Goal: Transaction & Acquisition: Purchase product/service

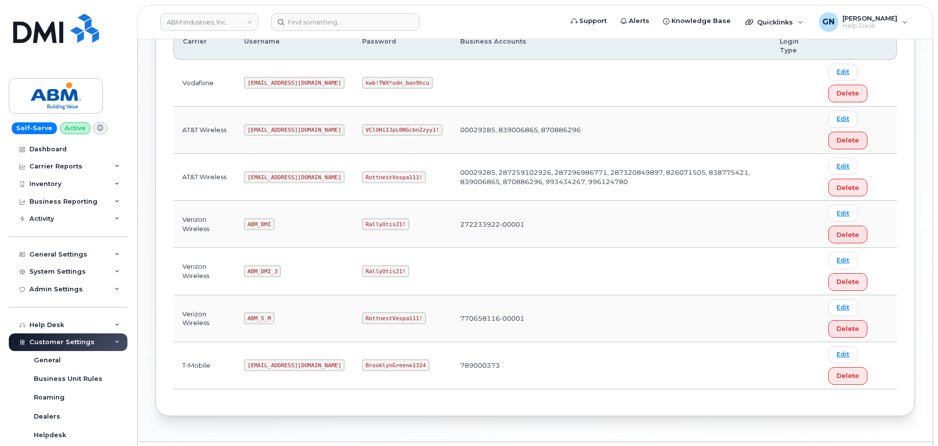
scroll to position [196, 0]
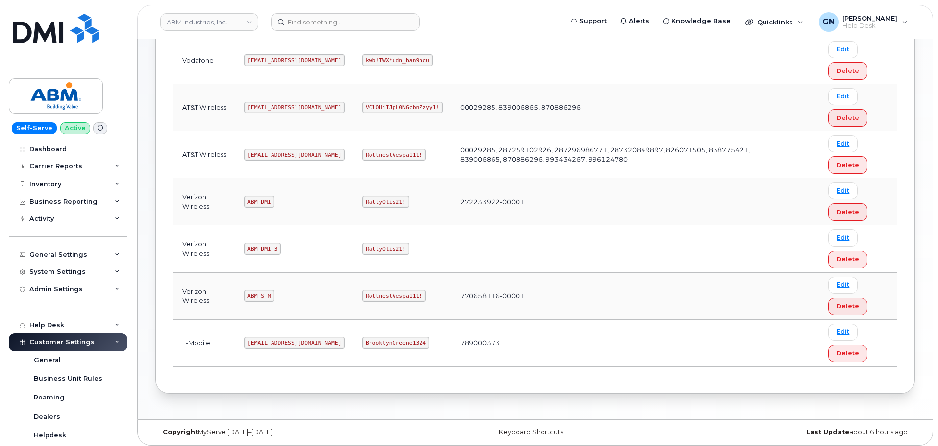
click at [255, 293] on code "ABM_S_M" at bounding box center [259, 296] width 30 height 12
copy code "ABM_S_M"
click at [367, 297] on code "RottnestVespa111!" at bounding box center [394, 296] width 64 height 12
click at [368, 297] on code "RottnestVespa111!" at bounding box center [394, 296] width 64 height 12
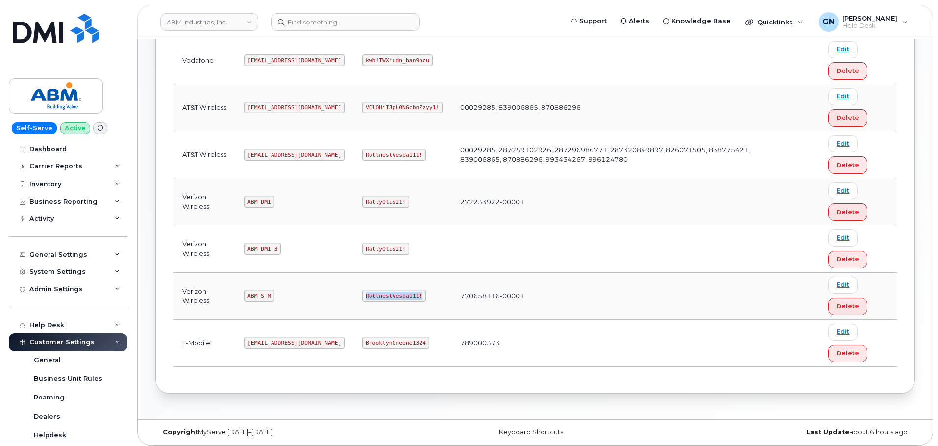
click at [368, 296] on code "RottnestVespa111!" at bounding box center [394, 296] width 64 height 12
copy code "RottnestVespa111!"
click at [262, 295] on code "ABM_S_M" at bounding box center [259, 296] width 30 height 12
click at [261, 295] on code "ABM_S_M" at bounding box center [259, 296] width 30 height 12
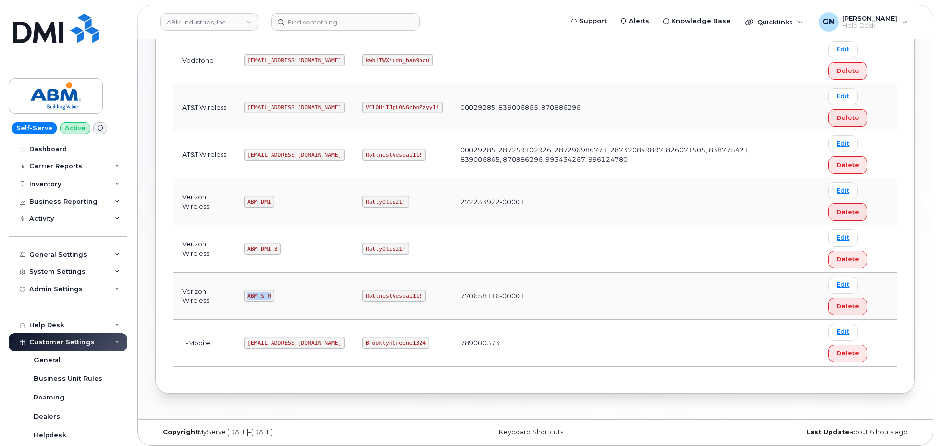
copy code "ABM_S_M"
click at [362, 296] on code "RottnestVespa111!" at bounding box center [394, 296] width 64 height 12
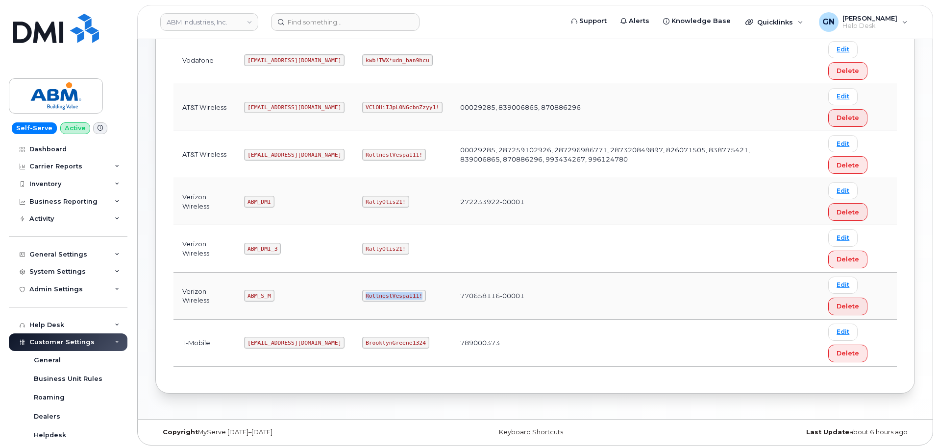
click at [362, 296] on code "RottnestVespa111!" at bounding box center [394, 296] width 64 height 12
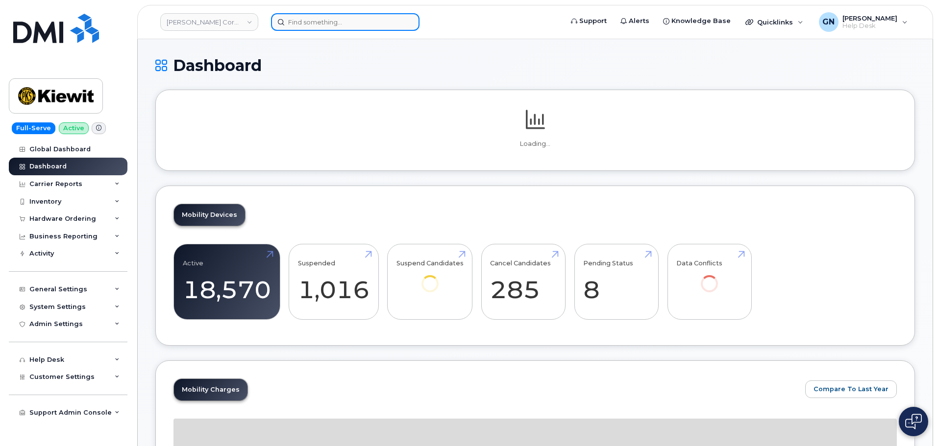
click at [308, 26] on input at bounding box center [345, 22] width 148 height 18
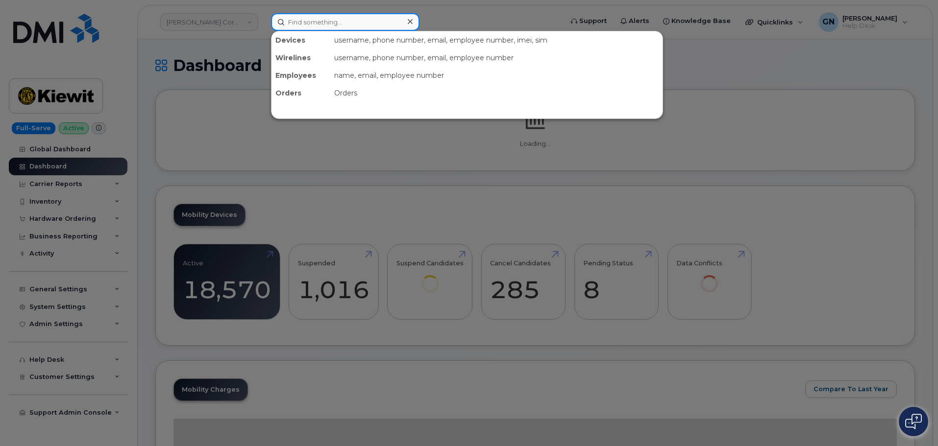
paste input "920 246 6661"
type input "920 246 6661"
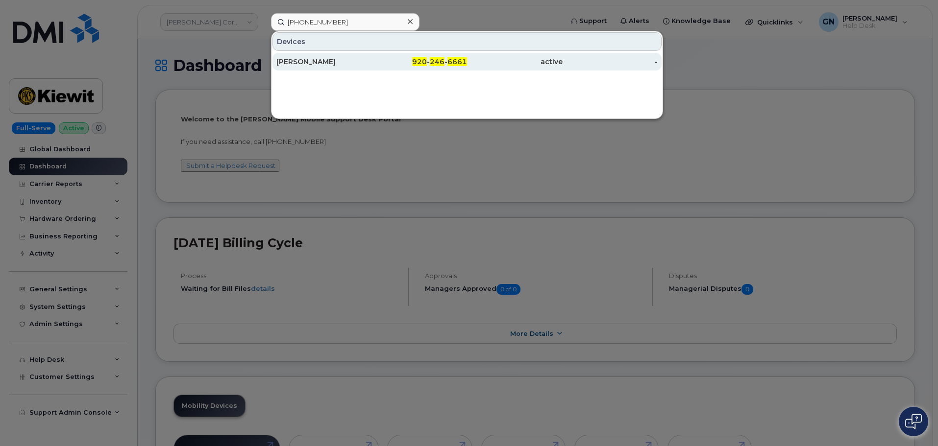
click at [354, 60] on div "ERIKA FRANCO" at bounding box center [324, 62] width 96 height 10
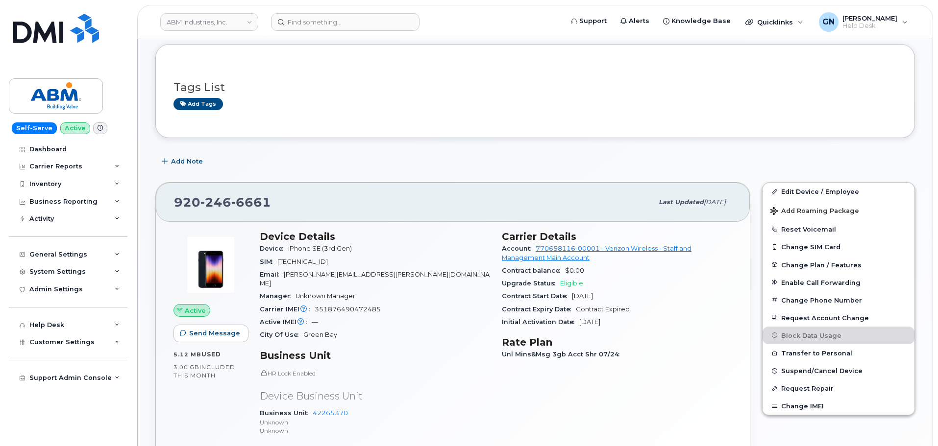
scroll to position [98, 0]
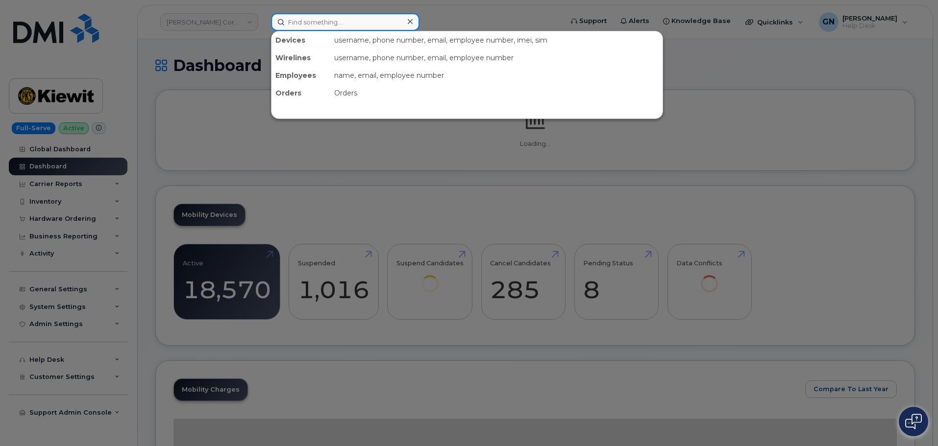
click at [298, 25] on input at bounding box center [345, 22] width 148 height 18
paste input "7857477935"
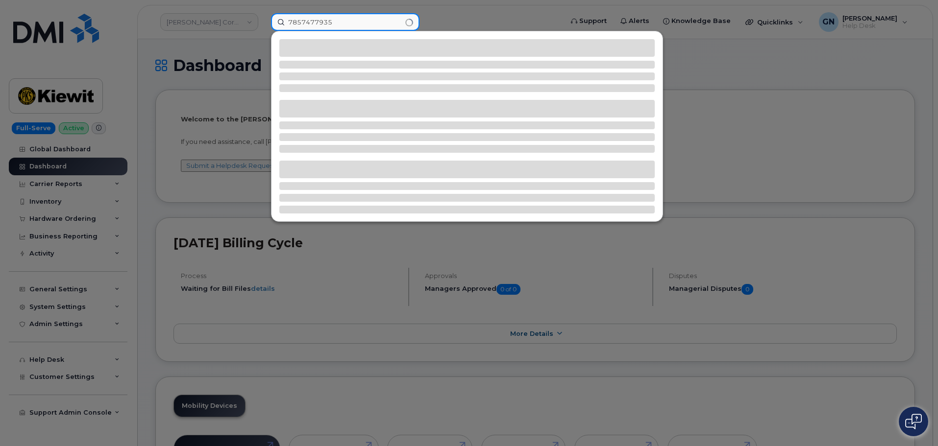
type input "7857477935"
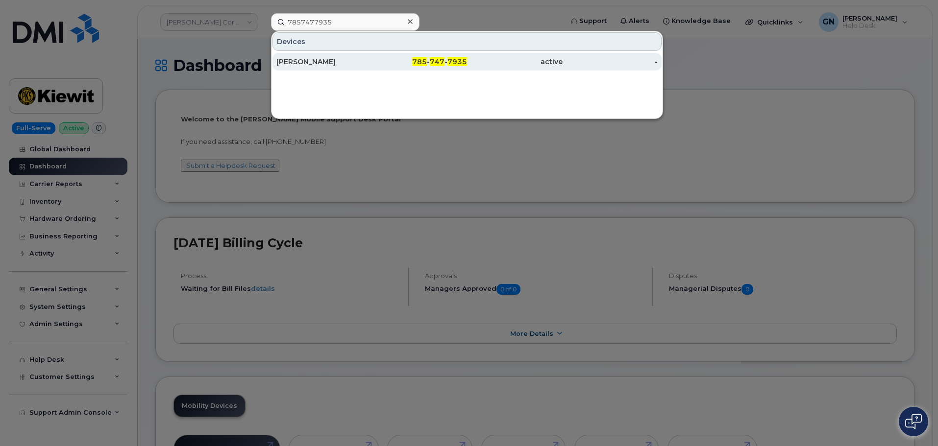
click at [342, 66] on div "RILEY NASH" at bounding box center [324, 62] width 96 height 10
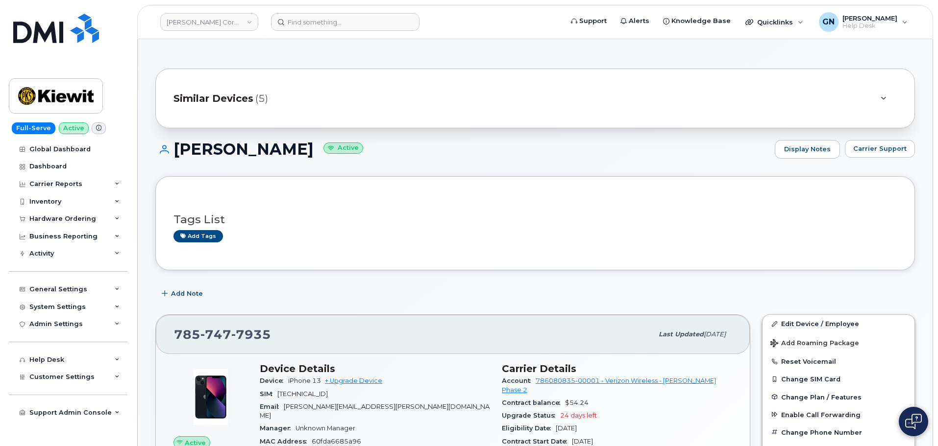
click at [191, 148] on h1 "RILEY NASH Active" at bounding box center [462, 149] width 614 height 17
drag, startPoint x: 191, startPoint y: 148, endPoint x: 251, endPoint y: 143, distance: 60.5
click at [251, 143] on h1 "RILEY NASH Active" at bounding box center [462, 149] width 614 height 17
copy h1 "RILEY NASH"
click at [53, 218] on div "Hardware Ordering" at bounding box center [62, 219] width 67 height 8
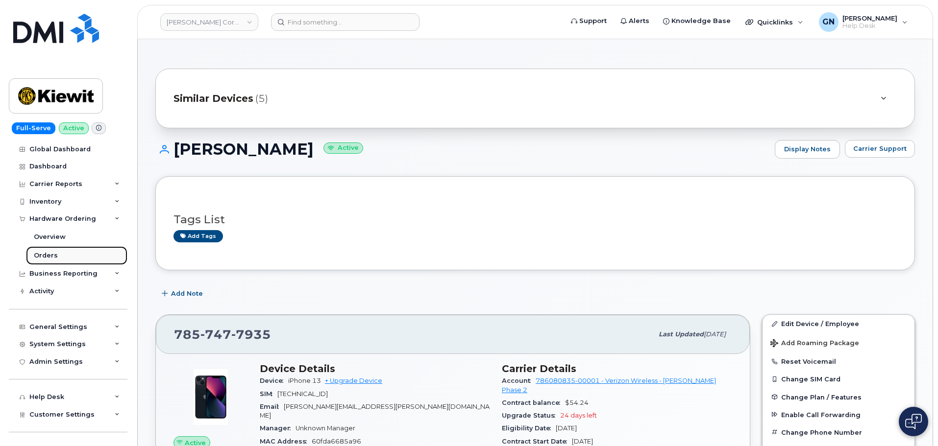
click at [56, 253] on link "Orders" at bounding box center [76, 255] width 101 height 19
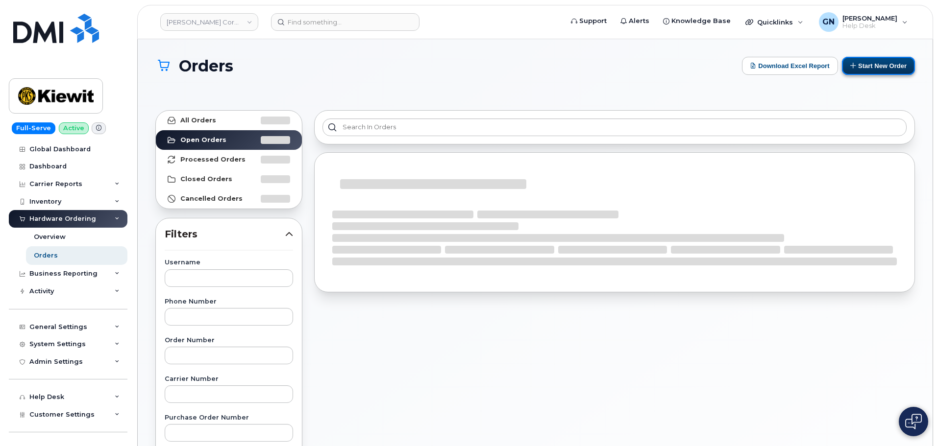
click at [898, 70] on button "Start New Order" at bounding box center [878, 66] width 73 height 18
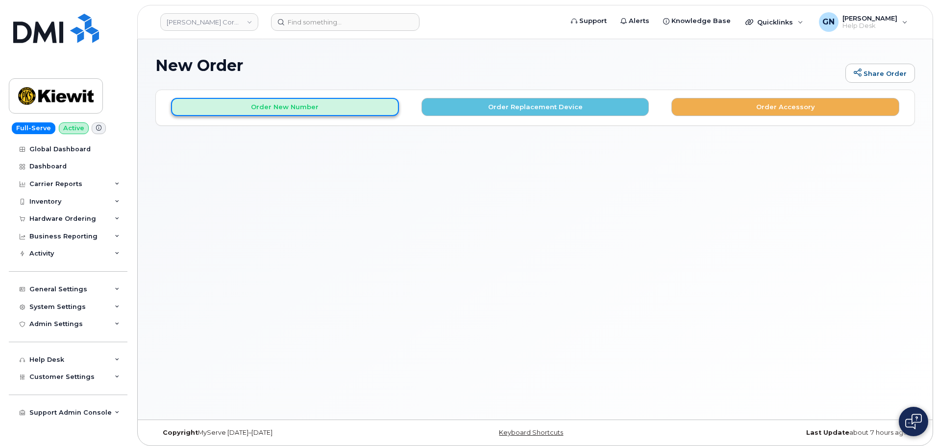
click at [320, 110] on button "Order New Number" at bounding box center [285, 107] width 228 height 18
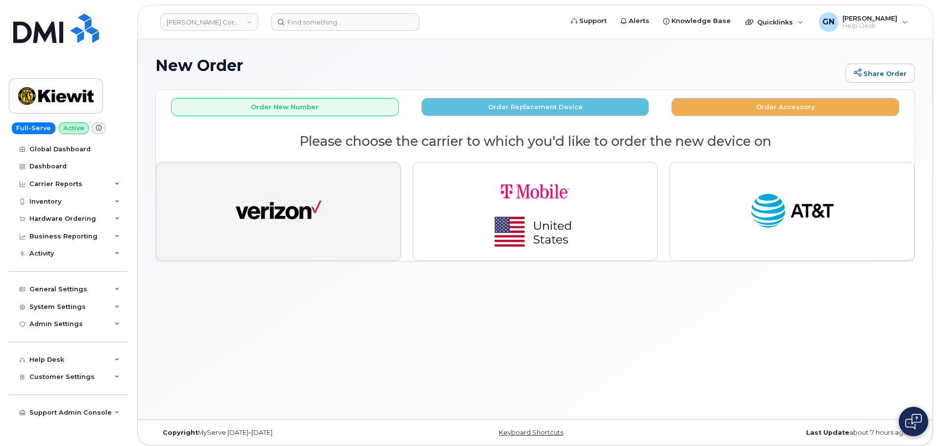
click at [336, 192] on button "button" at bounding box center [278, 211] width 245 height 99
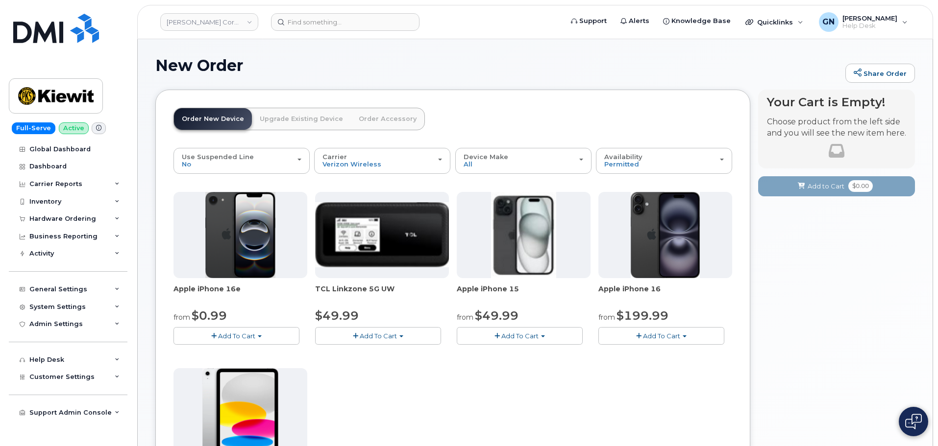
click at [382, 112] on link "Order Accessory" at bounding box center [387, 119] width 73 height 22
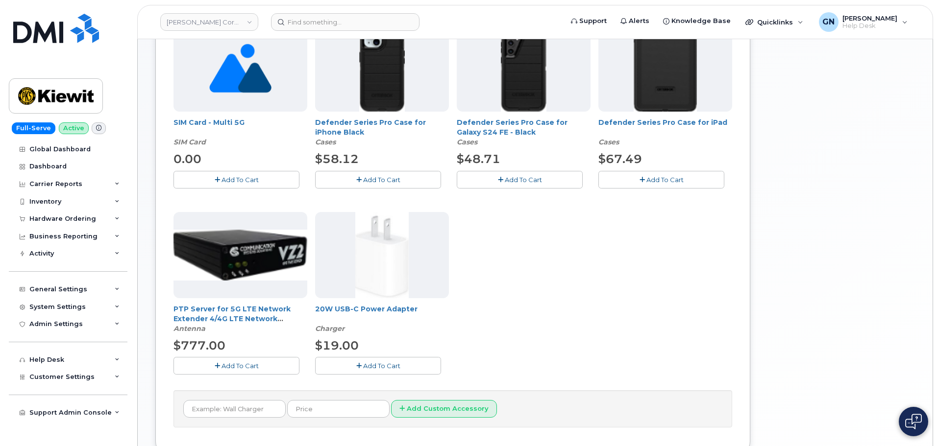
scroll to position [147, 0]
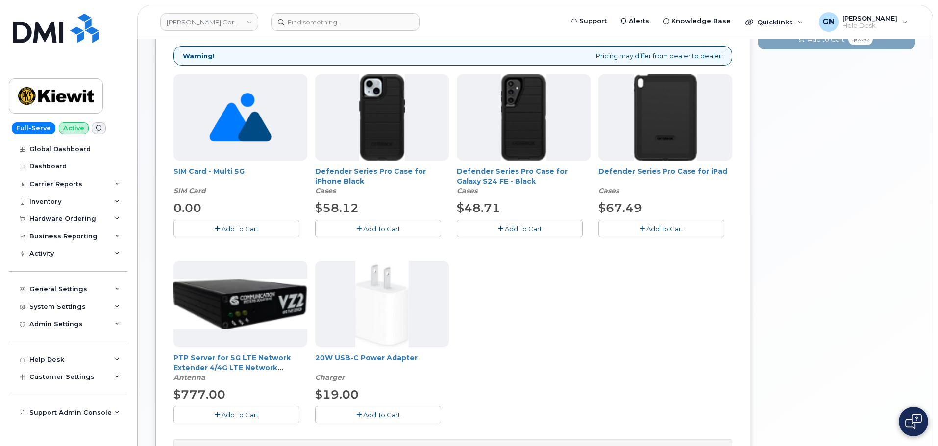
click at [251, 227] on span "Add To Cart" at bounding box center [239, 229] width 37 height 8
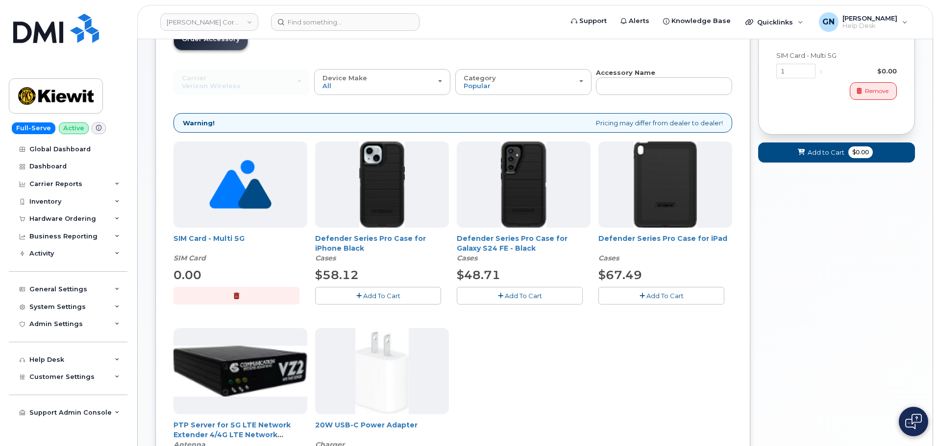
scroll to position [49, 0]
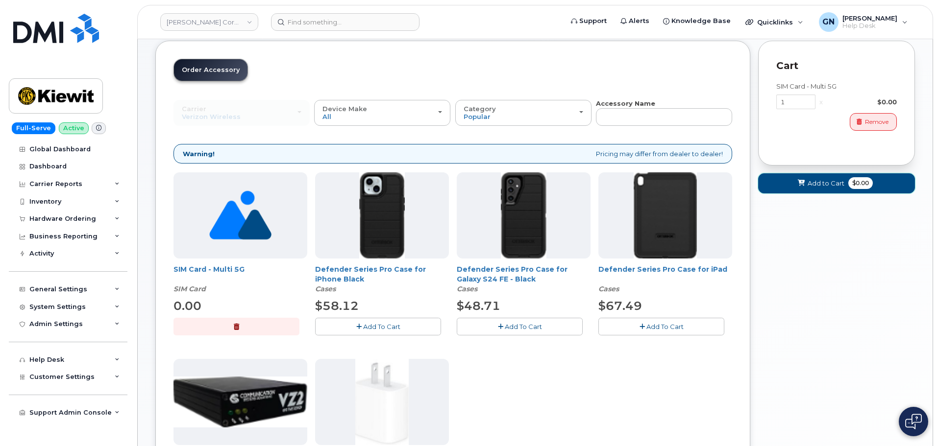
click at [824, 186] on span "Add to Cart" at bounding box center [825, 183] width 37 height 9
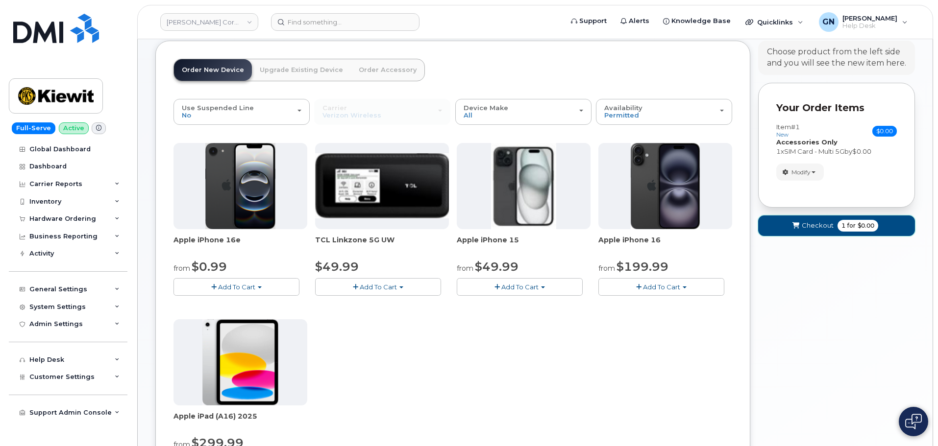
click at [793, 230] on span "submit" at bounding box center [795, 225] width 9 height 9
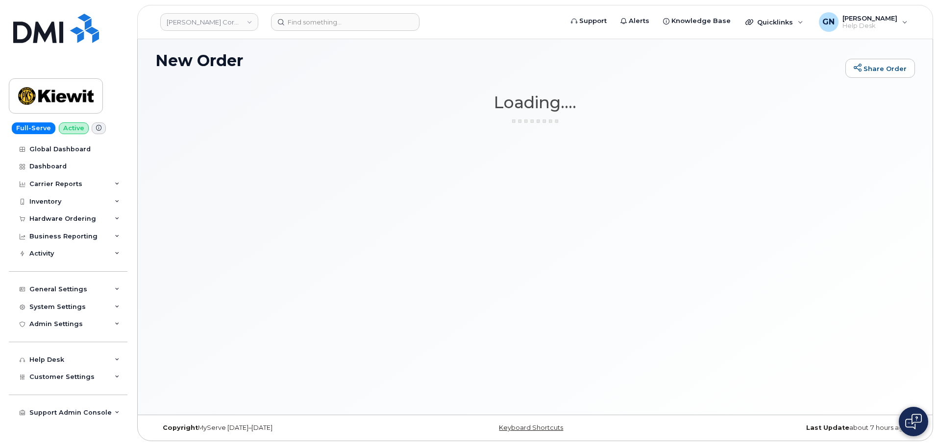
scroll to position [5, 0]
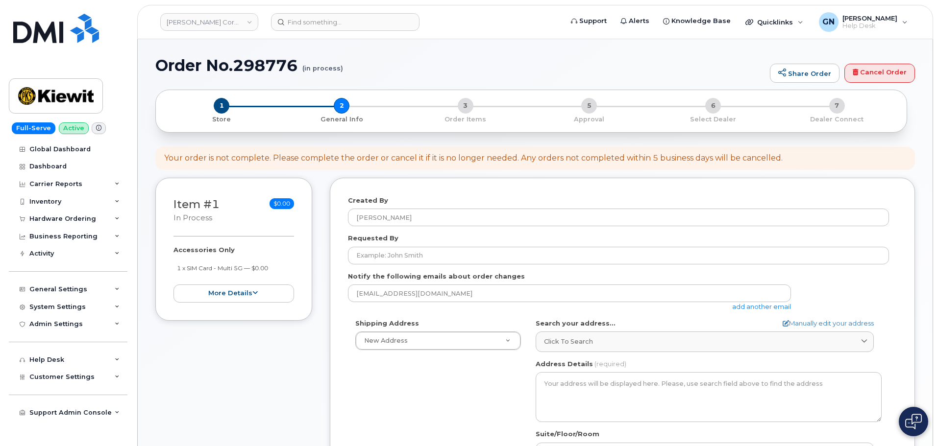
select select
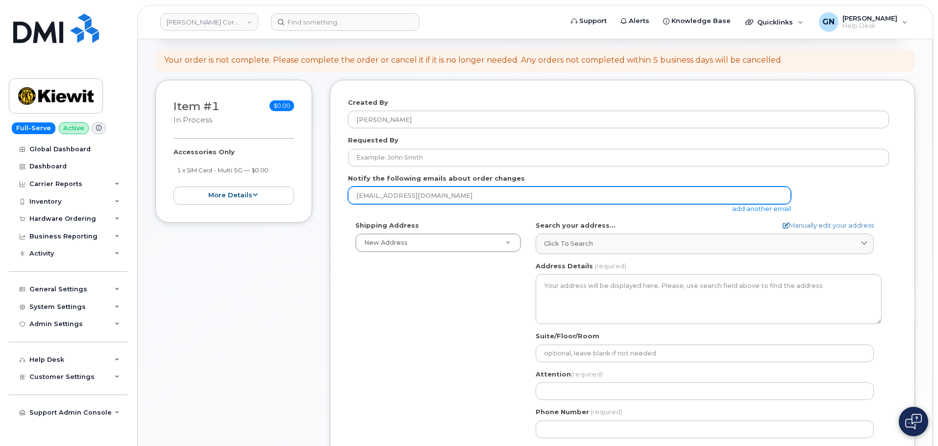
scroll to position [147, 0]
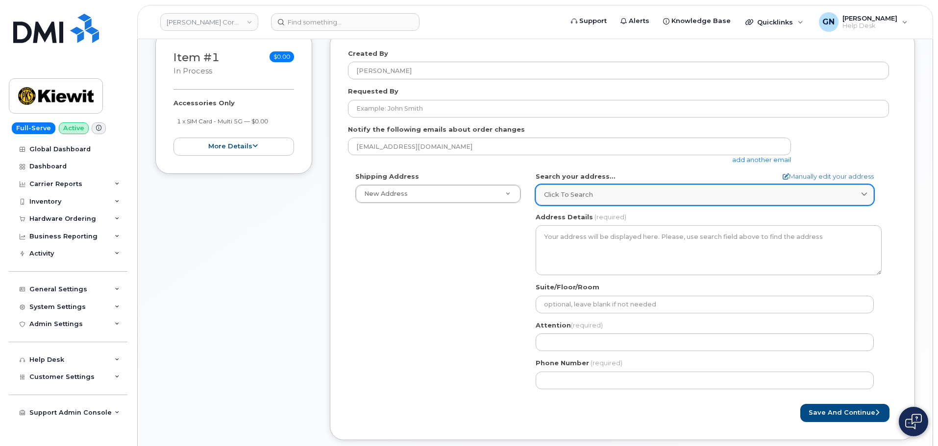
click at [627, 187] on link "Click to search" at bounding box center [704, 195] width 338 height 20
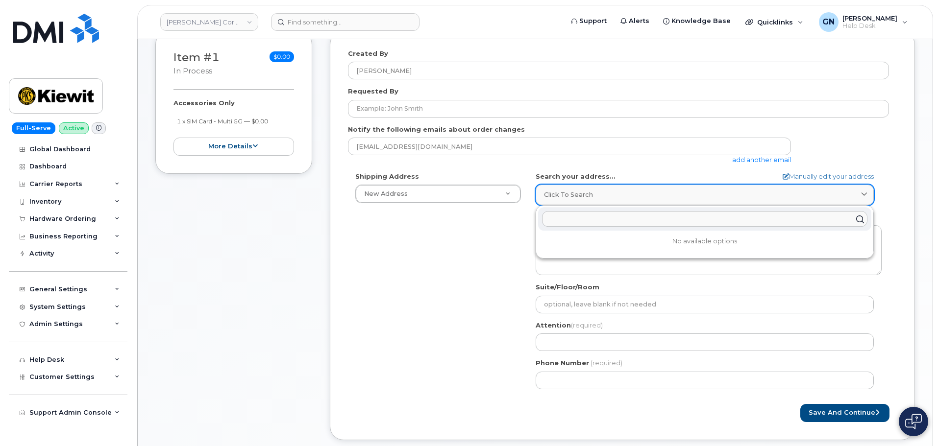
paste input "[STREET_ADDRESS][PERSON_NAME]"
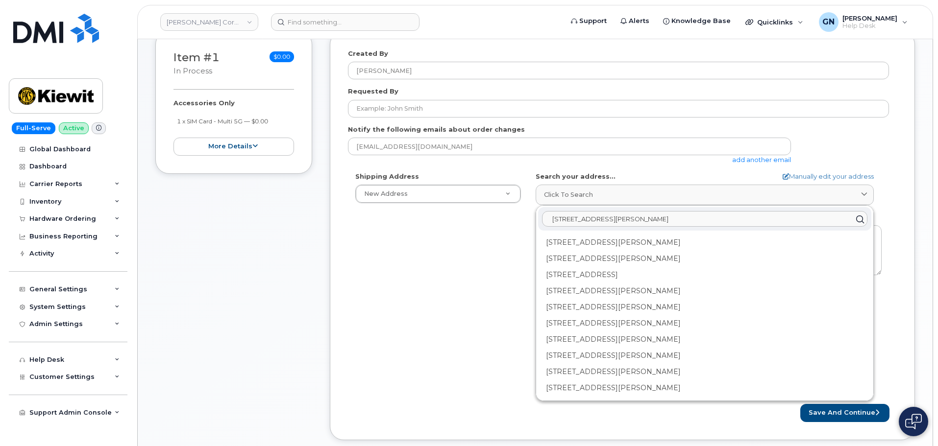
click at [659, 217] on input "[STREET_ADDRESS][PERSON_NAME]" at bounding box center [704, 220] width 325 height 16
click at [659, 217] on input "2306 Forman rd orange tx 77630" at bounding box center [704, 220] width 325 height 16
paste input "e"
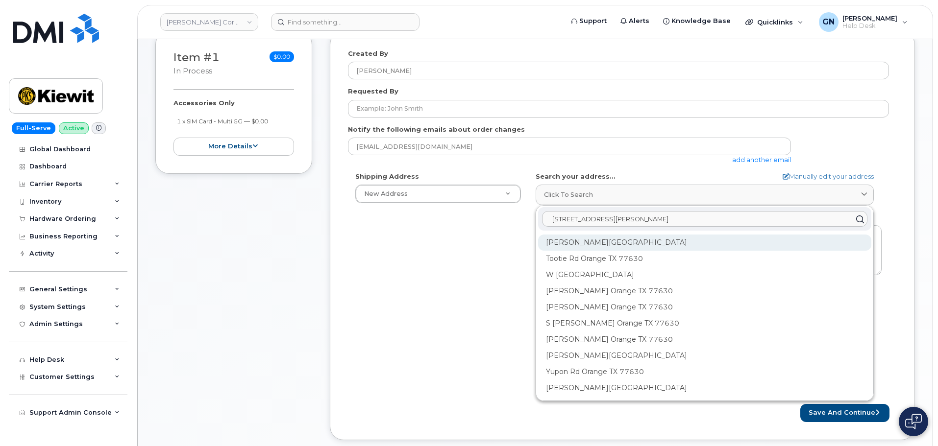
type input "2306 Foreman rd orange tx 77630"
click at [643, 267] on div "Foreman Rd Orange TX 77630" at bounding box center [704, 275] width 333 height 16
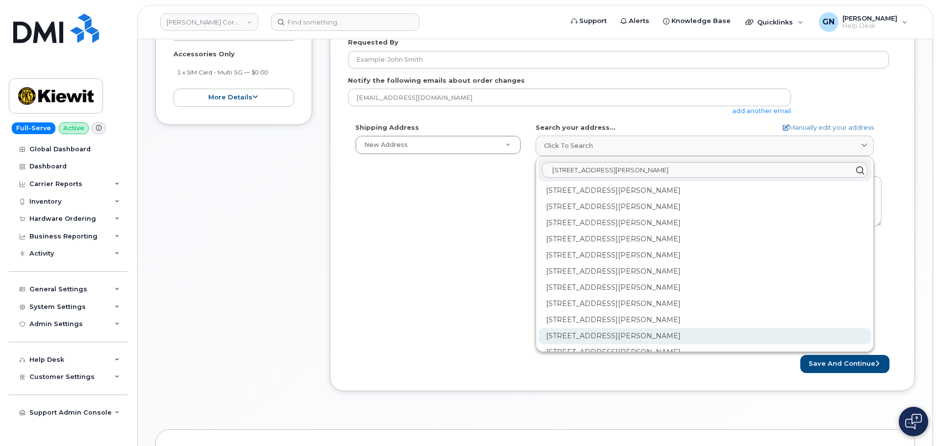
scroll to position [0, 0]
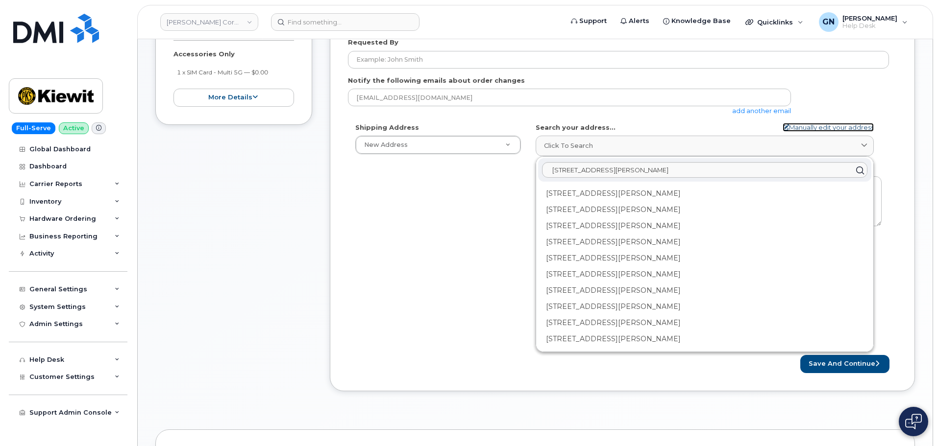
click at [821, 127] on link "Manually edit your address" at bounding box center [827, 127] width 91 height 9
select select
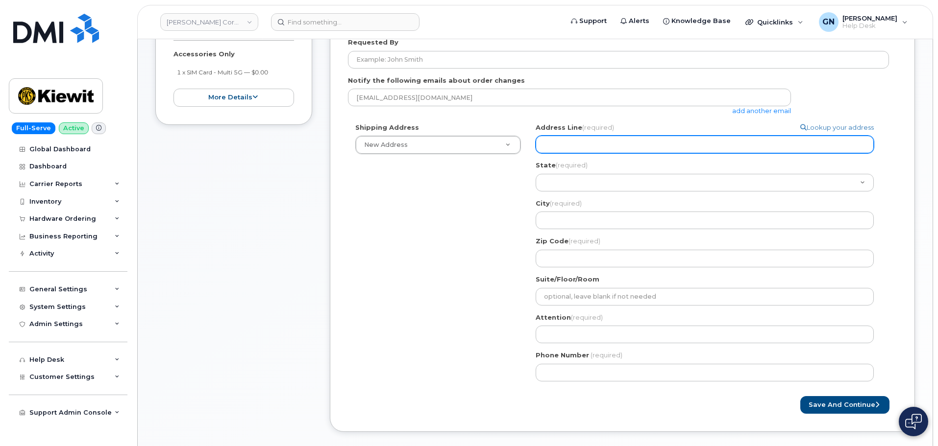
click at [578, 145] on input "Address Line (required)" at bounding box center [704, 145] width 338 height 18
paste input "2306 Forman rd"
type input "2306 Forman rd"
select select
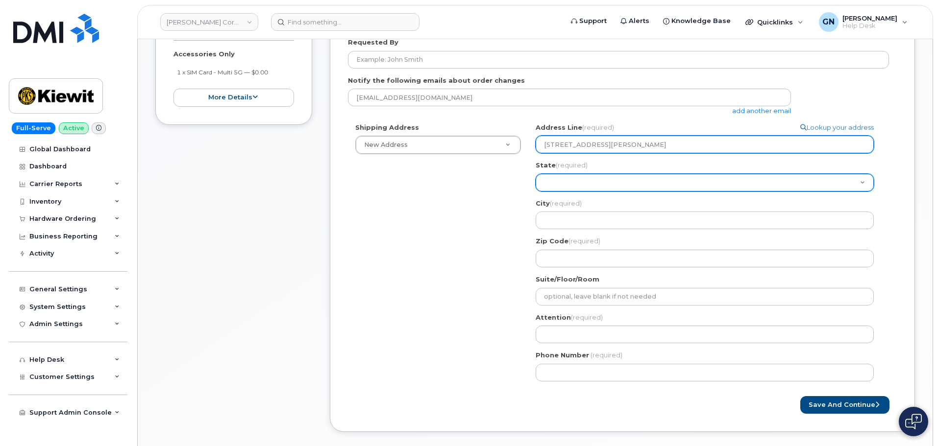
type input "2306 Forman rd"
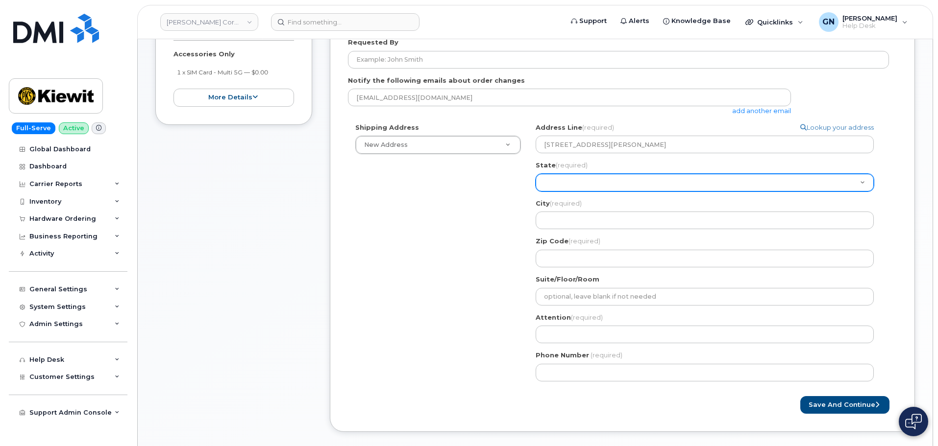
click at [564, 182] on select "Alabama Alaska American Samoa Arizona Arkansas California Colorado Connecticut …" at bounding box center [704, 183] width 338 height 18
select select "TX"
click at [535, 174] on select "Alabama Alaska American Samoa Arizona Arkansas California Colorado Connecticut …" at bounding box center [704, 183] width 338 height 18
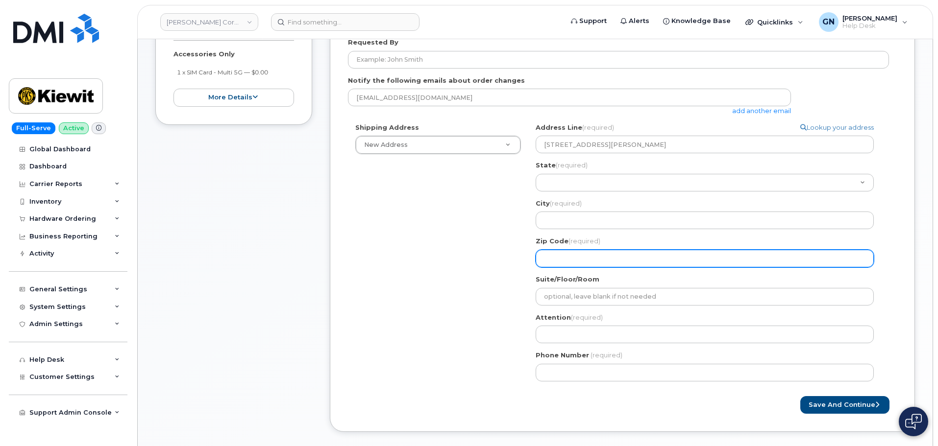
click at [570, 260] on input "Zip Code (required)" at bounding box center [704, 259] width 338 height 18
paste input "77630"
select select
type input "77630"
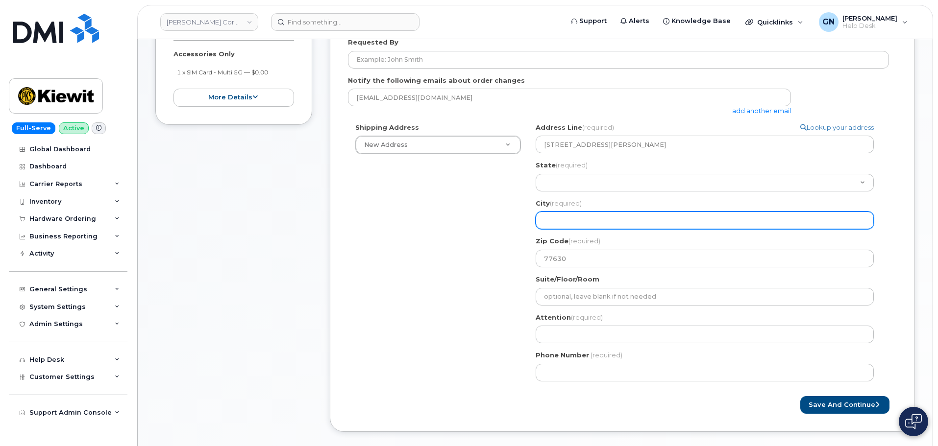
click at [638, 218] on input "City (required)" at bounding box center [704, 221] width 338 height 18
paste input "orange"
type input "orange"
select select
type input "orange"
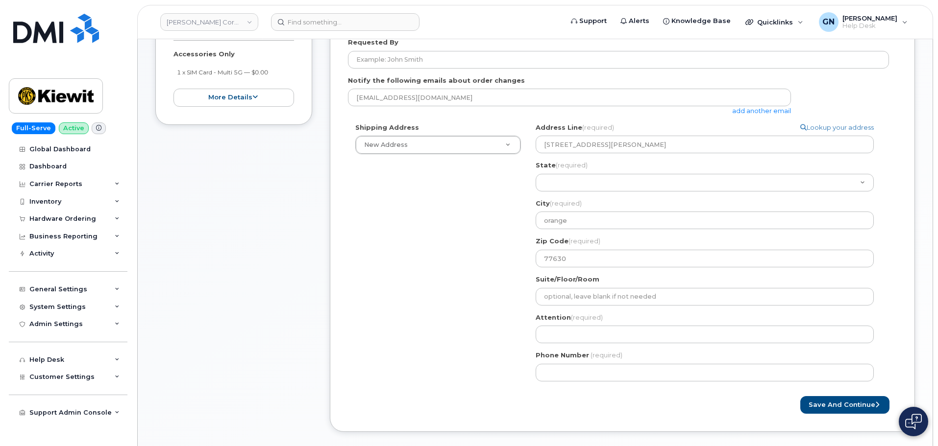
click at [487, 252] on div "Shipping Address New Address New Address 37979 County Road 1710 4412 farnam st …" at bounding box center [618, 256] width 541 height 266
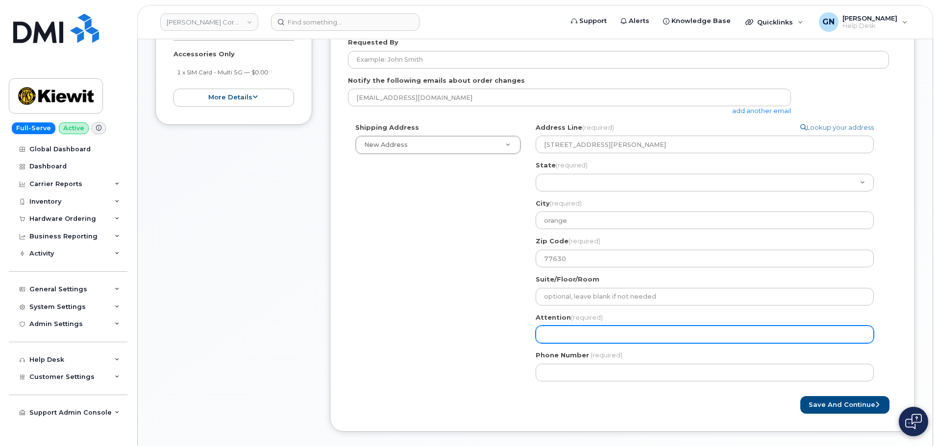
click at [603, 337] on input "Attention (required)" at bounding box center [704, 335] width 338 height 18
click at [596, 334] on input "Attention (required)" at bounding box center [704, 335] width 338 height 18
paste input "[PERSON_NAME]"
select select
type input "[PERSON_NAME]"
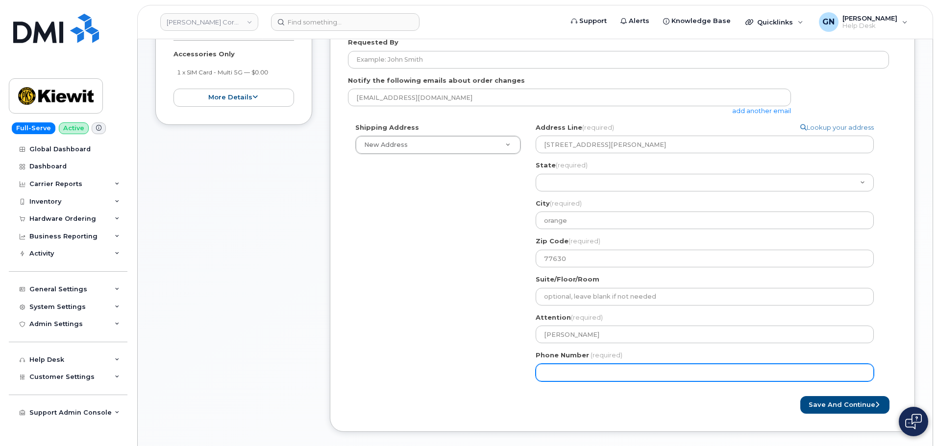
click at [561, 372] on input "Phone Number" at bounding box center [704, 373] width 338 height 18
paste input "7857477935"
select select
type input "7857477935"
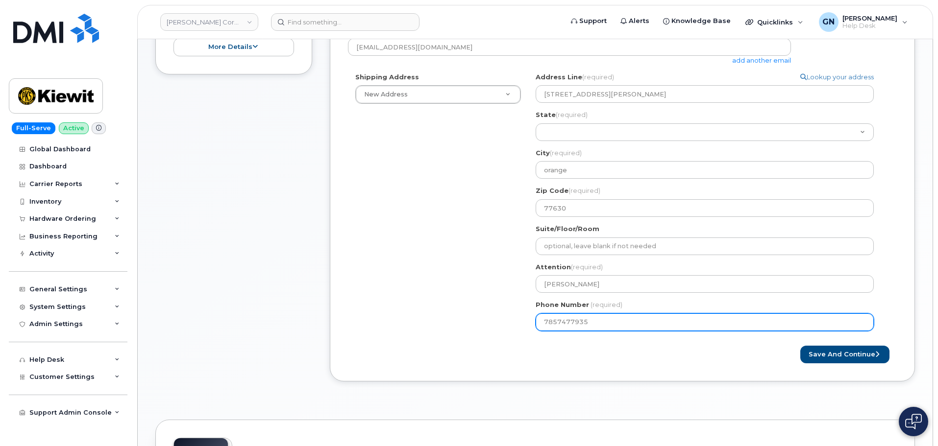
select select
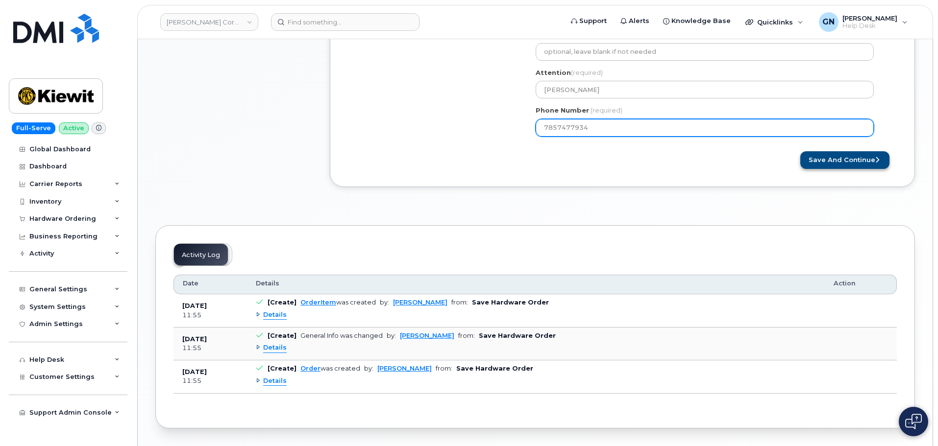
type input "7857477934"
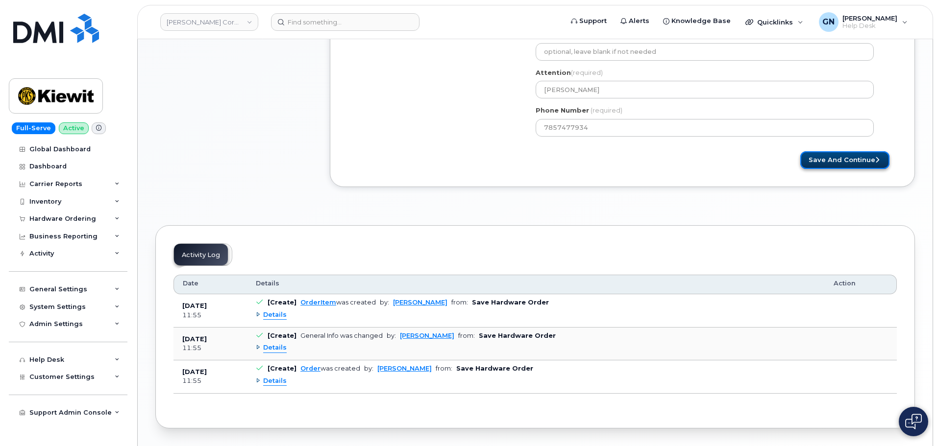
click at [825, 160] on button "Save and Continue" at bounding box center [844, 160] width 89 height 18
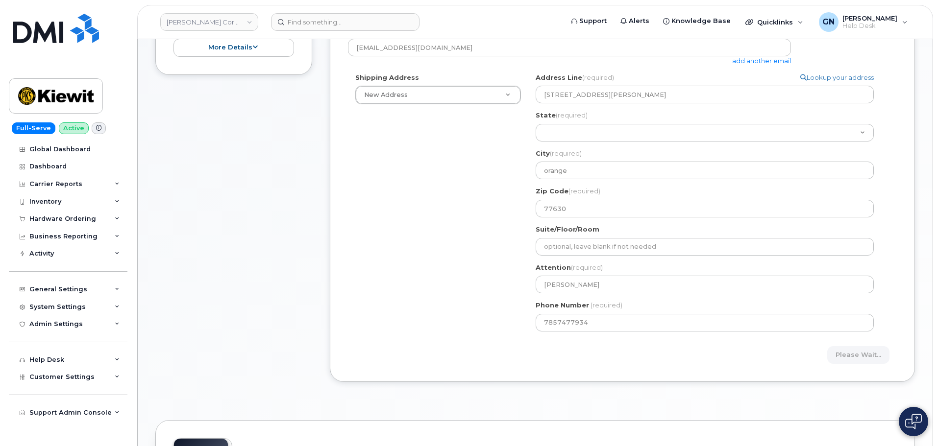
scroll to position [245, 0]
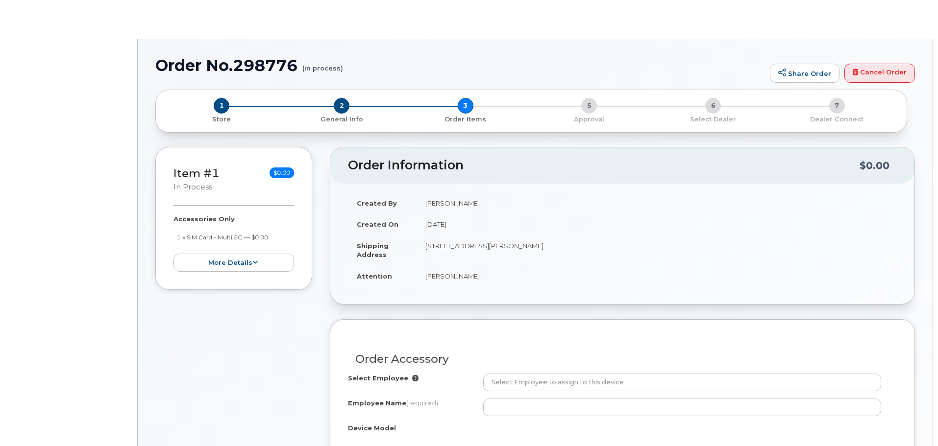
radio input "true"
select select
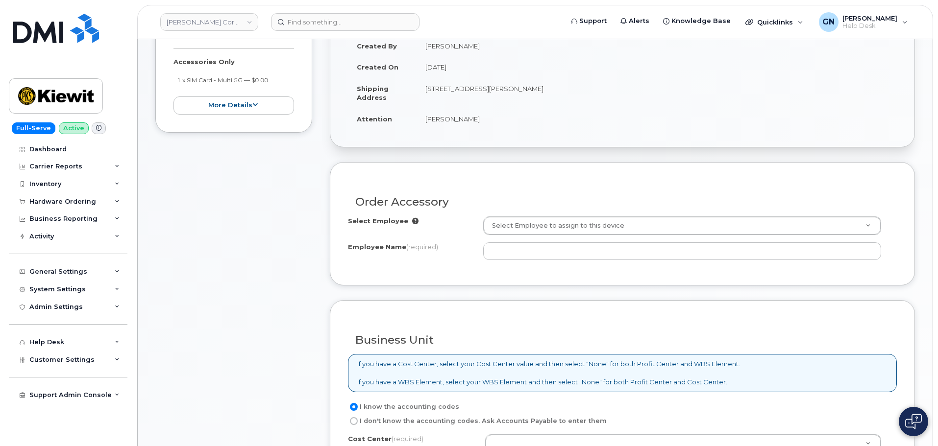
scroll to position [196, 0]
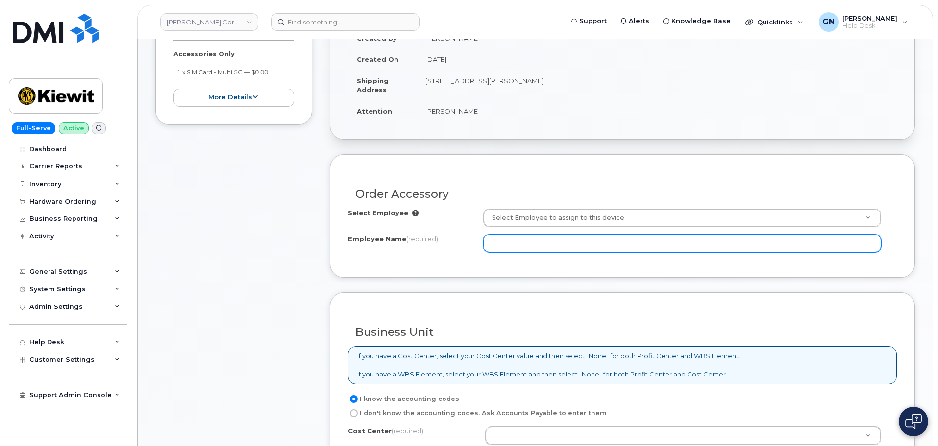
click at [511, 245] on input "Employee Name (required)" at bounding box center [682, 244] width 398 height 18
paste input "[PERSON_NAME]"
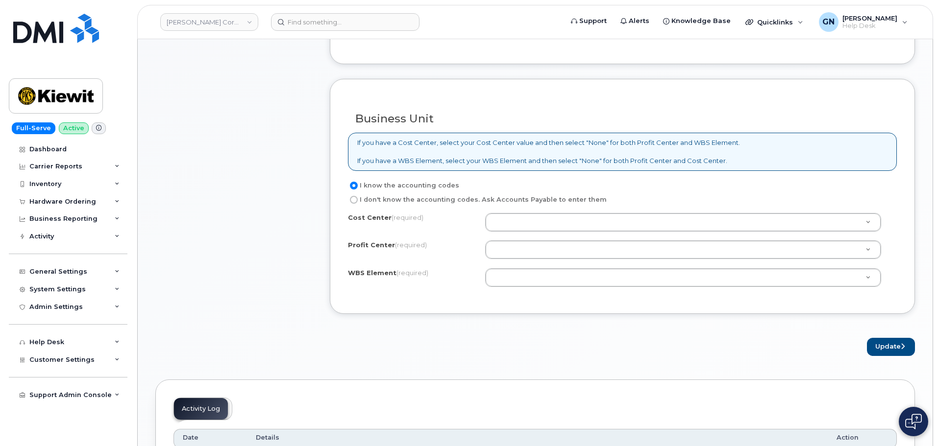
scroll to position [392, 0]
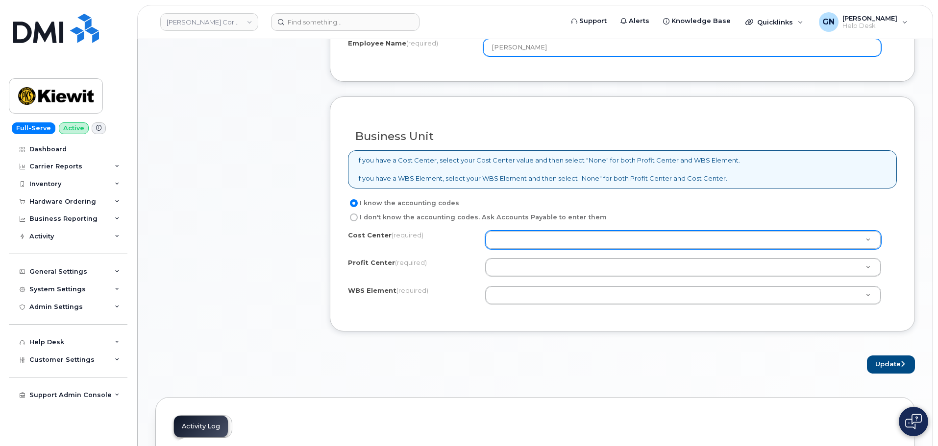
type input "[PERSON_NAME]"
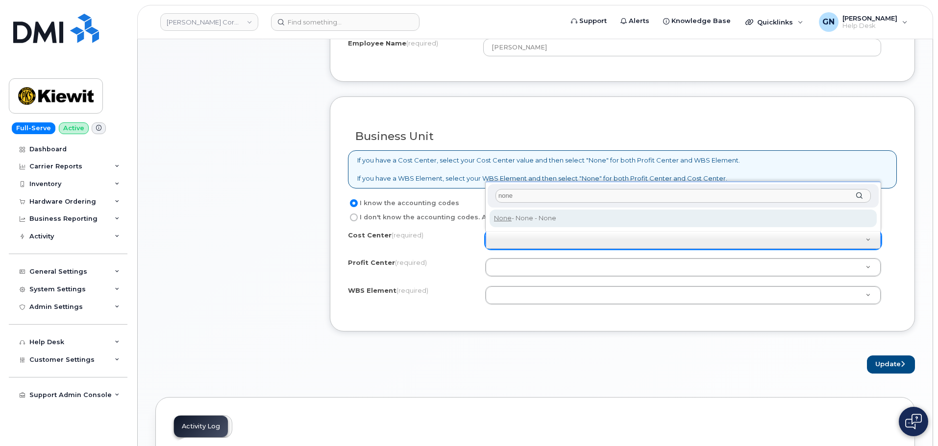
type input "none"
type input "None"
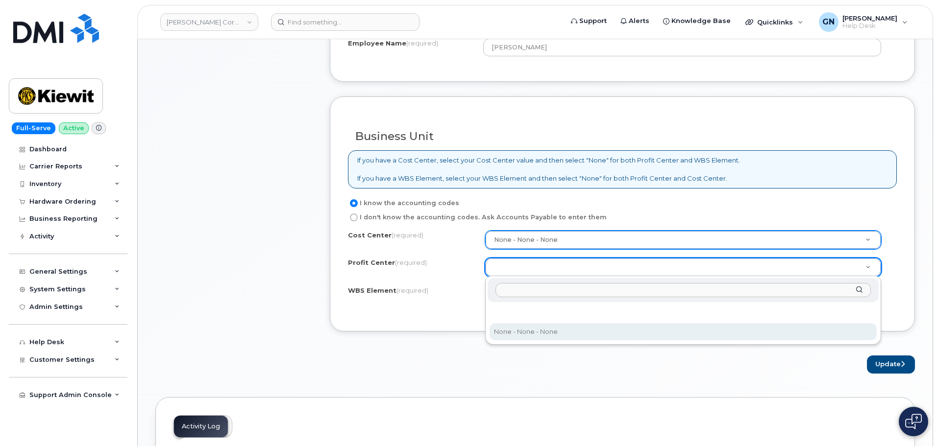
select select "None"
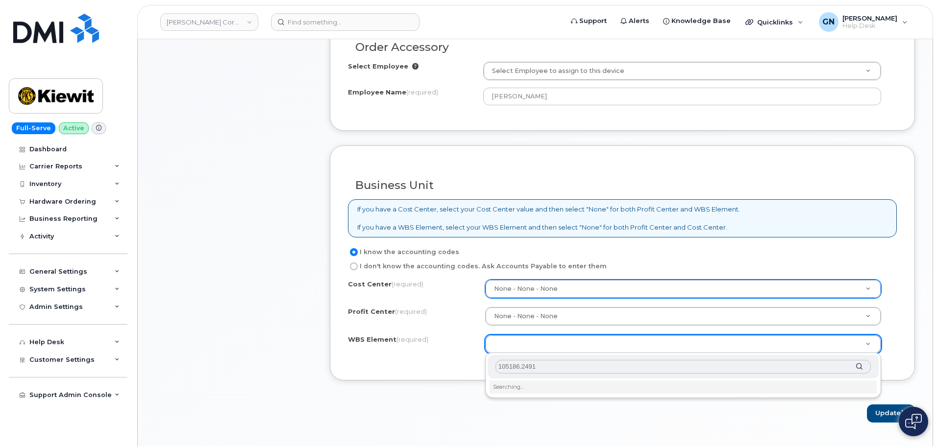
scroll to position [441, 0]
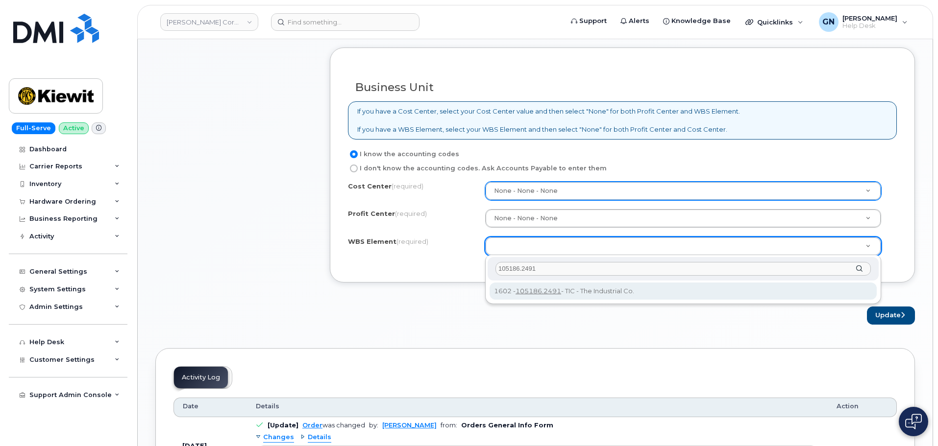
type input "105186.2491"
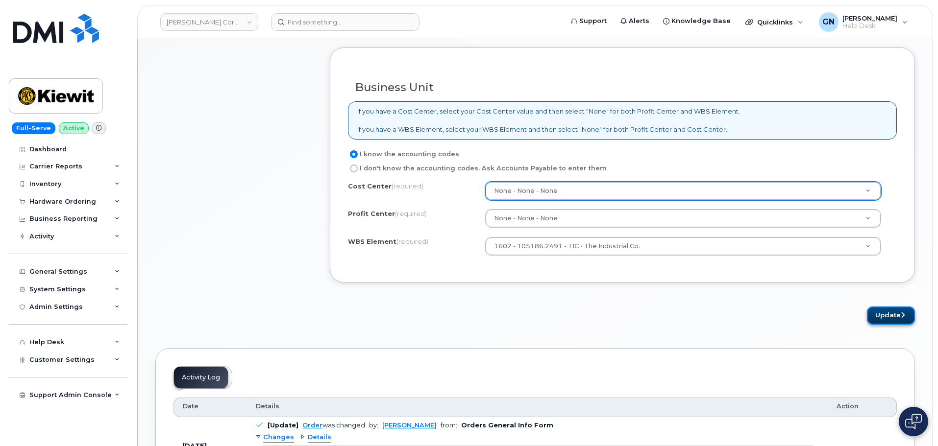
click at [881, 315] on button "Update" at bounding box center [891, 316] width 48 height 18
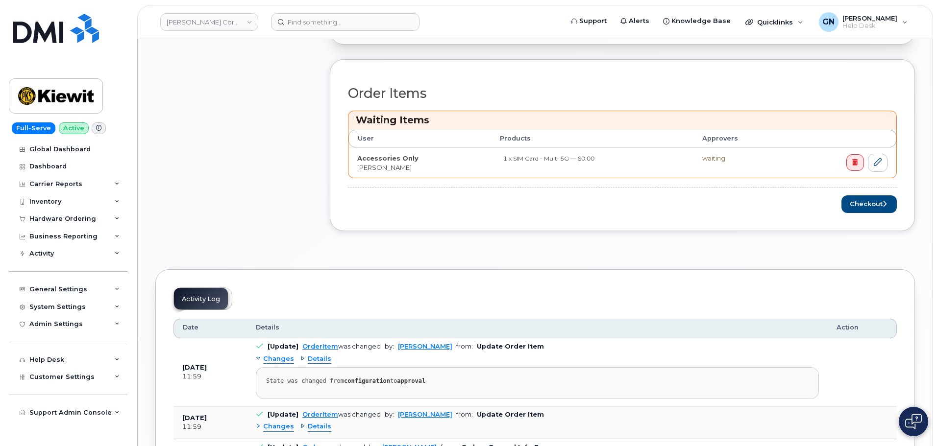
scroll to position [343, 0]
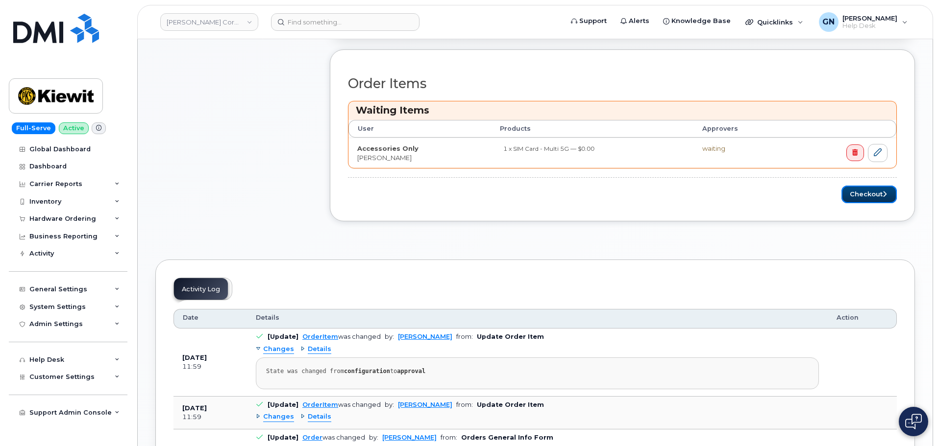
drag, startPoint x: 852, startPoint y: 199, endPoint x: 839, endPoint y: 205, distance: 13.8
click at [852, 199] on button "Checkout" at bounding box center [868, 195] width 55 height 18
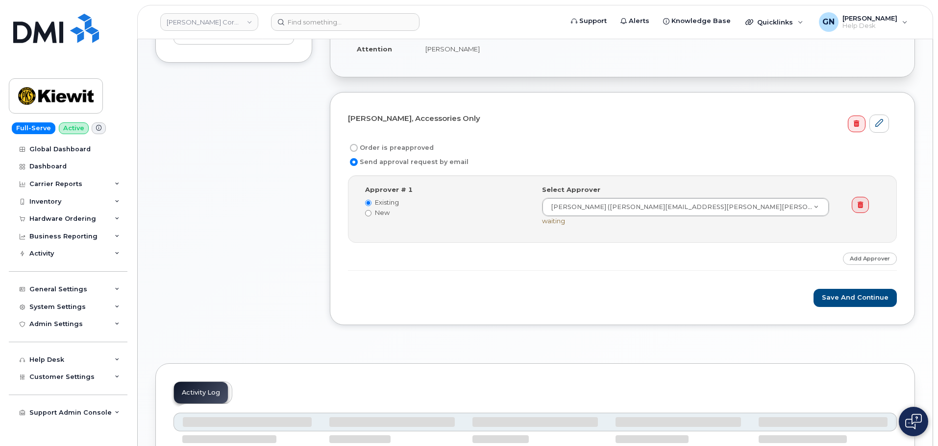
scroll to position [245, 0]
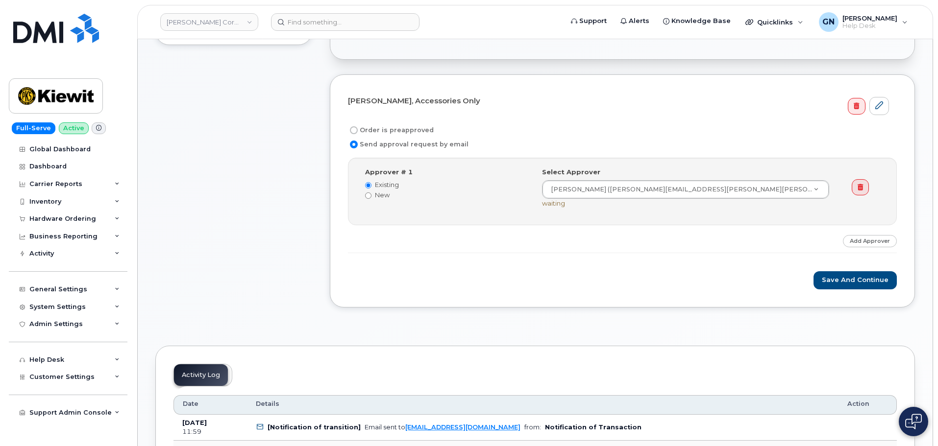
click at [352, 130] on input "Order is preapproved" at bounding box center [354, 130] width 8 height 8
radio input "true"
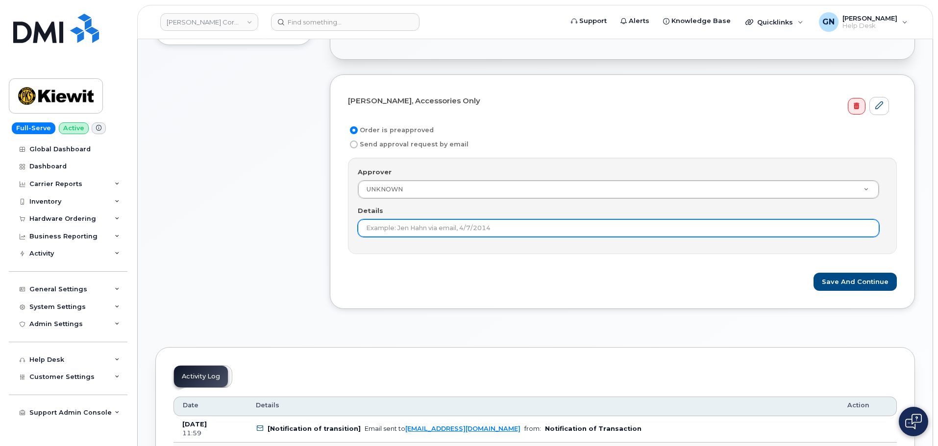
click at [499, 225] on input "Details" at bounding box center [618, 228] width 521 height 18
type input "order is no cost and pre approved"
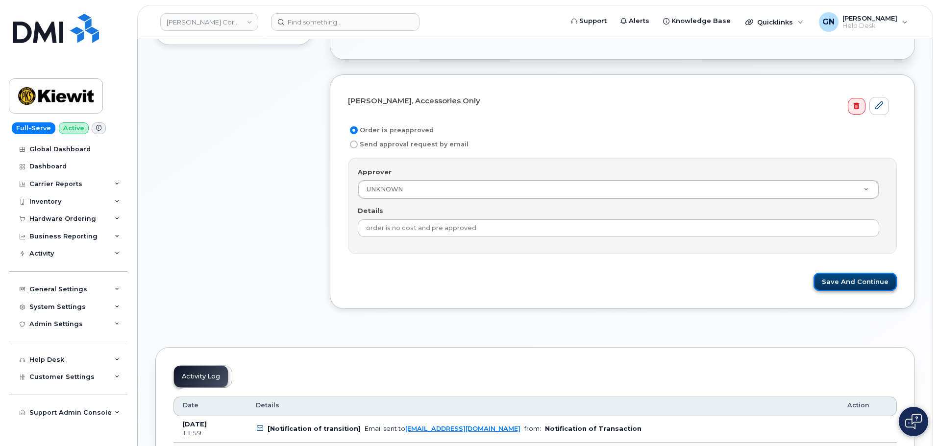
click at [843, 284] on button "Save and Continue" at bounding box center [854, 282] width 83 height 18
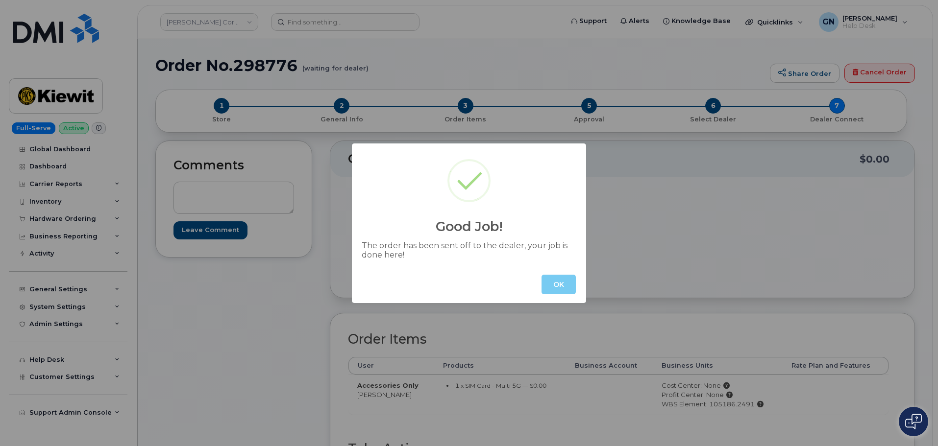
click at [558, 285] on button "OK" at bounding box center [558, 285] width 34 height 20
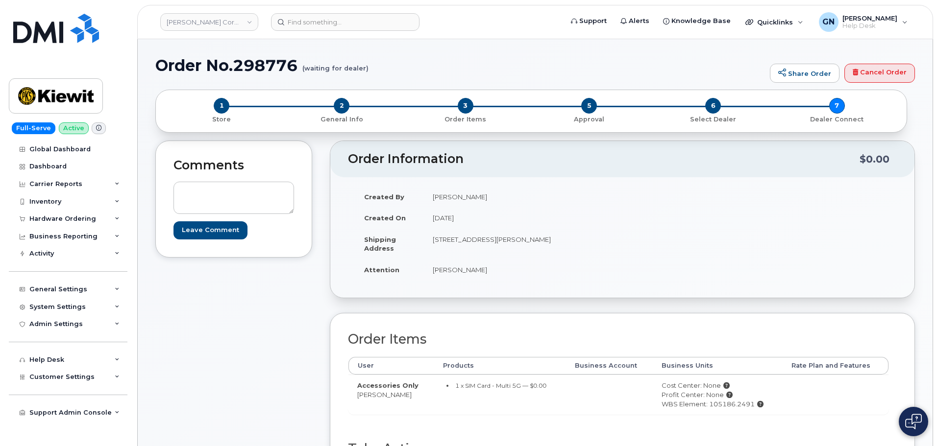
click at [179, 66] on h1 "Order No.298776 (waiting for dealer)" at bounding box center [459, 65] width 609 height 17
drag, startPoint x: 179, startPoint y: 67, endPoint x: 238, endPoint y: 63, distance: 58.9
click at [238, 63] on h1 "Order No.298776 (waiting for dealer)" at bounding box center [459, 65] width 609 height 17
copy h1 "Order No.298776"
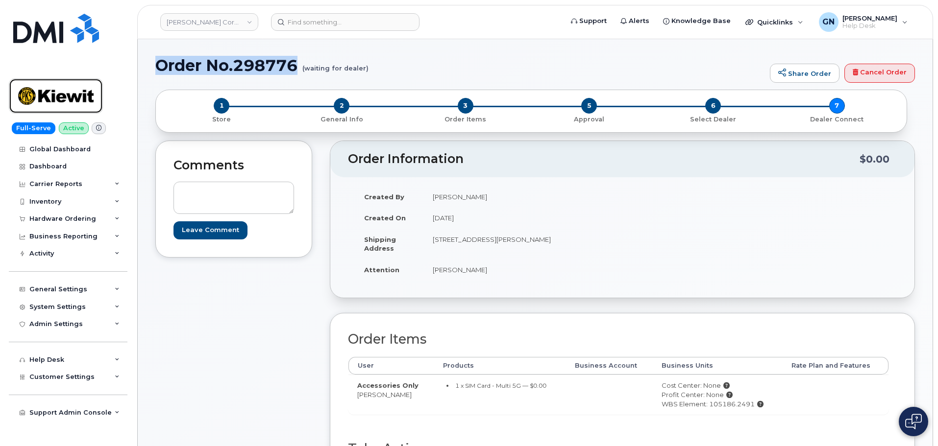
click at [53, 98] on img at bounding box center [55, 96] width 75 height 28
